Goal: Information Seeking & Learning: Check status

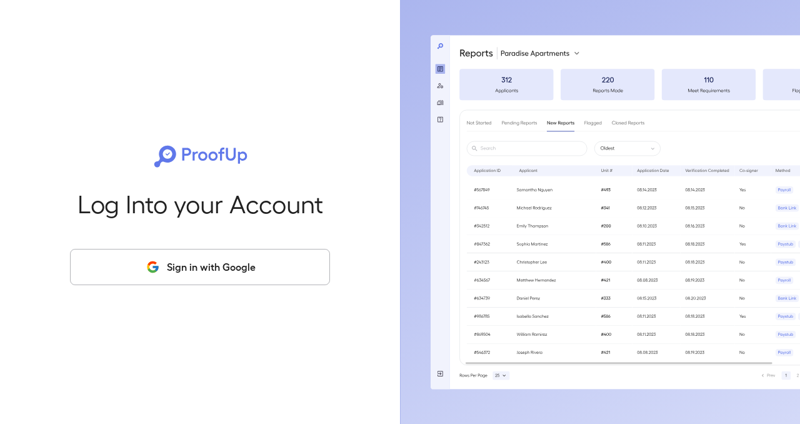
click at [286, 281] on button "Sign in with Google" at bounding box center [200, 267] width 260 height 36
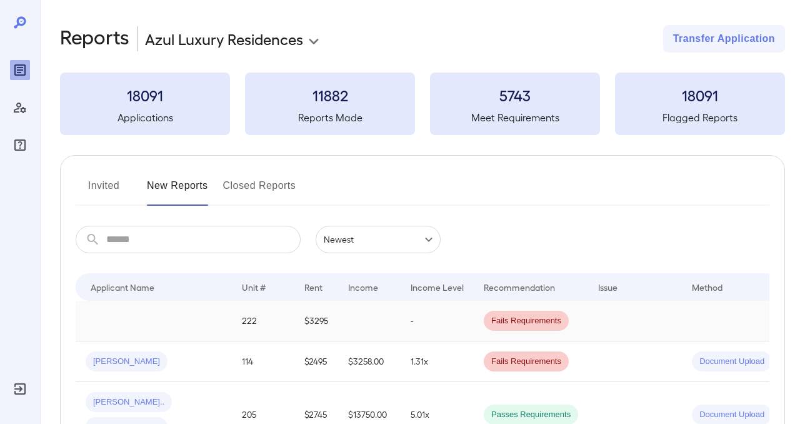
click at [348, 313] on td at bounding box center [369, 321] width 63 height 41
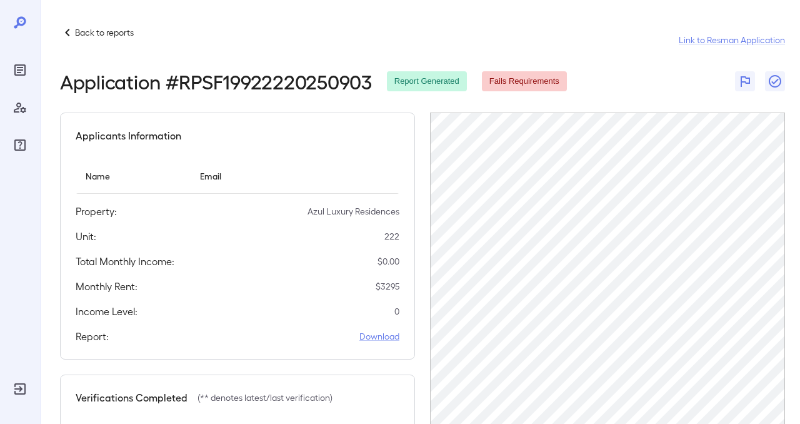
click at [357, 161] on th "simple table" at bounding box center [374, 176] width 52 height 36
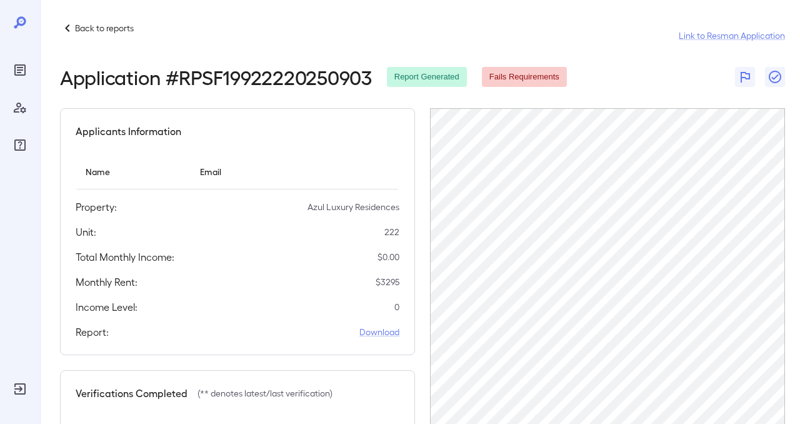
click at [111, 24] on p "Back to reports" at bounding box center [104, 28] width 59 height 13
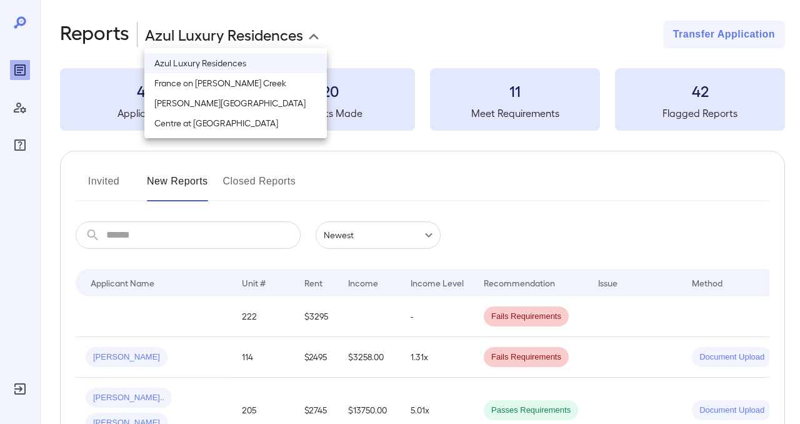
click at [313, 36] on body "**********" at bounding box center [400, 208] width 800 height 424
click at [228, 82] on li "France on Frazier Creek" at bounding box center [235, 83] width 183 height 20
type input "**********"
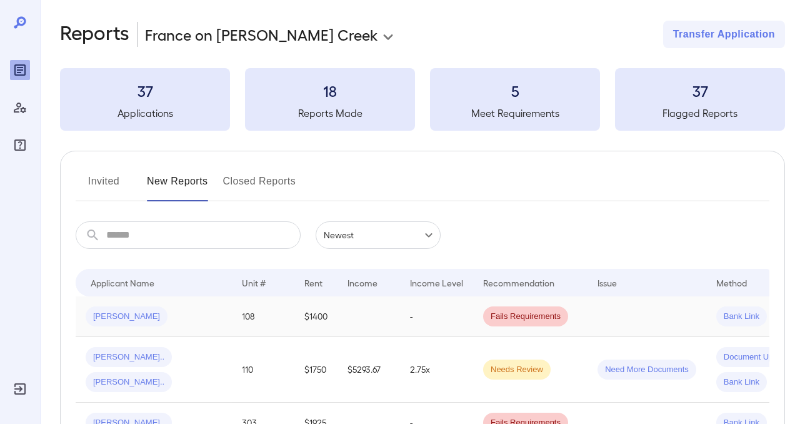
click at [198, 311] on div "Jennifer B..." at bounding box center [154, 316] width 136 height 20
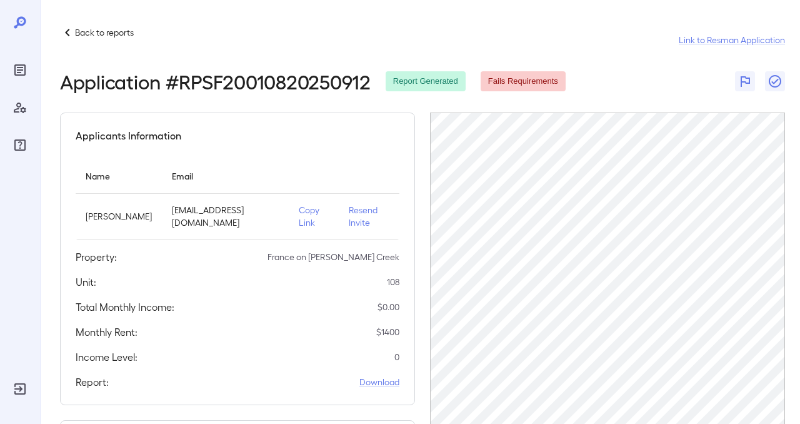
click at [418, 173] on div "Applicants Information Name Email Jennifer Budd jblivelife@gmail.com Copy Link …" at bounding box center [422, 364] width 725 height 503
click at [418, 164] on div "Applicants Information Name Email Jennifer Budd jblivelife@gmail.com Copy Link …" at bounding box center [422, 364] width 725 height 503
click at [24, 77] on icon "Reports" at bounding box center [20, 70] width 15 height 15
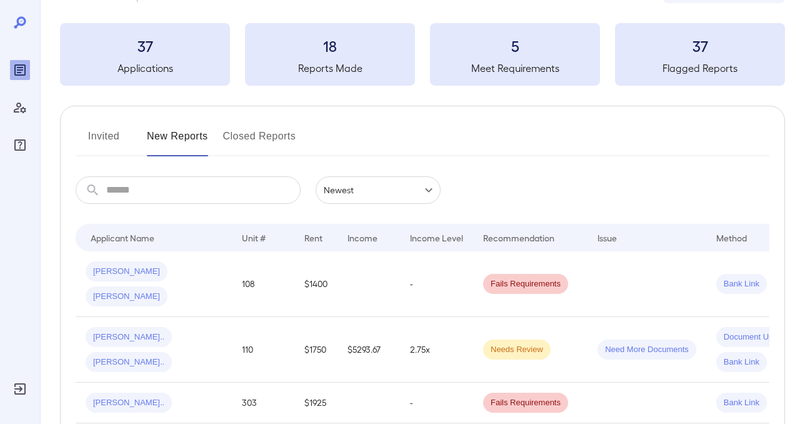
scroll to position [78, 0]
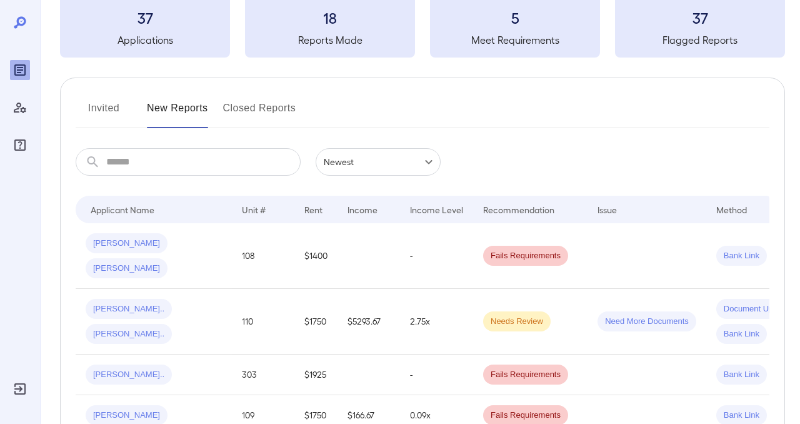
click at [168, 263] on span "David B..." at bounding box center [127, 269] width 82 height 12
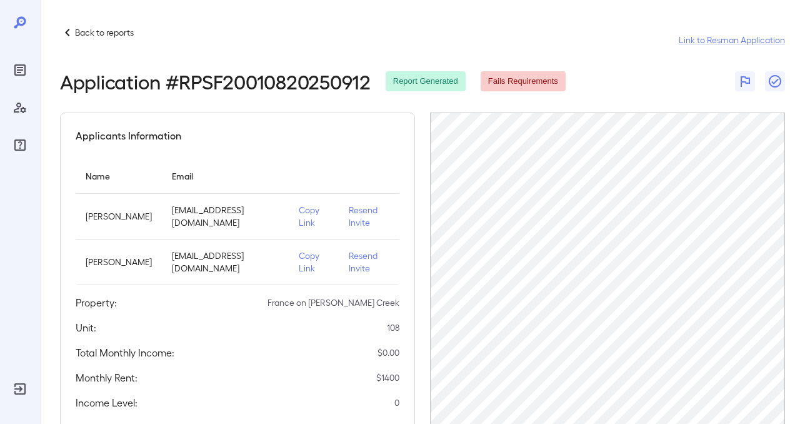
click at [299, 259] on p "Copy Link" at bounding box center [314, 261] width 30 height 25
